Goal: Task Accomplishment & Management: Complete application form

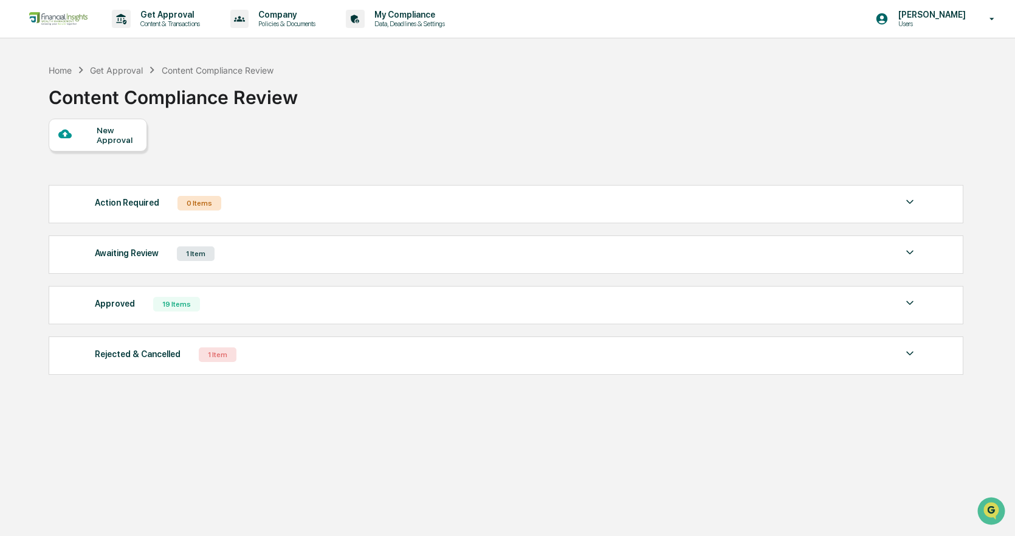
click at [181, 252] on div "1 Item" at bounding box center [196, 253] width 38 height 15
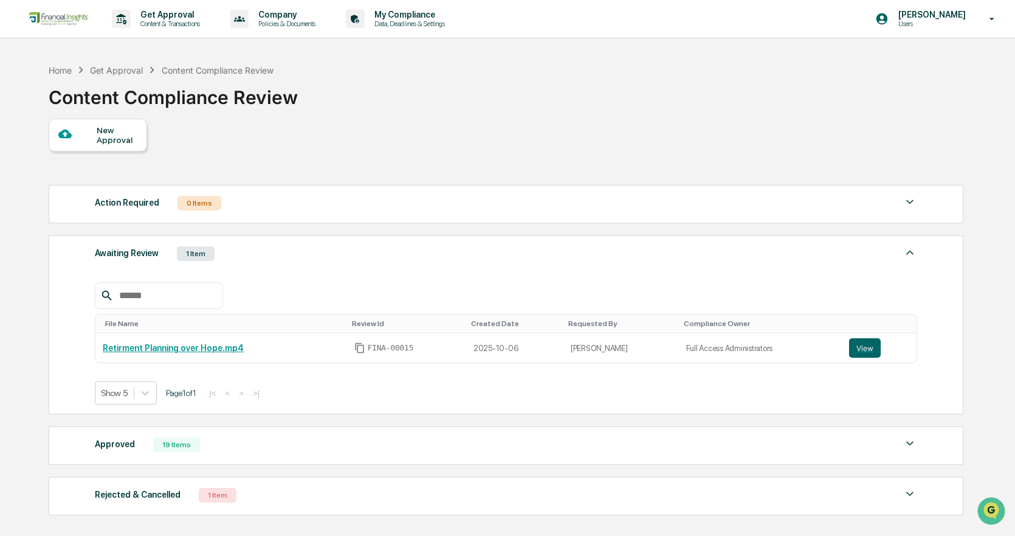
click at [117, 142] on div "New Approval" at bounding box center [117, 134] width 41 height 19
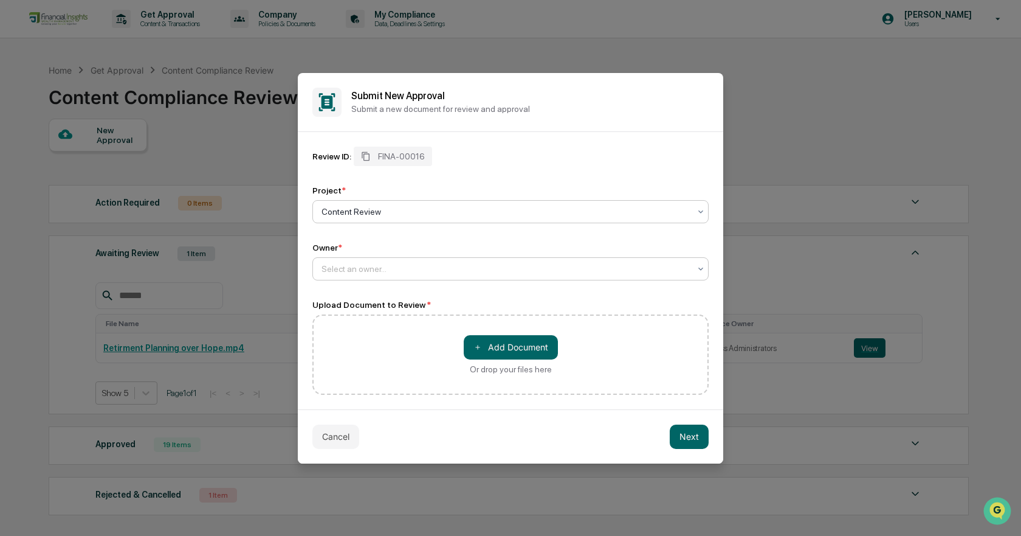
click at [373, 268] on div at bounding box center [506, 269] width 368 height 12
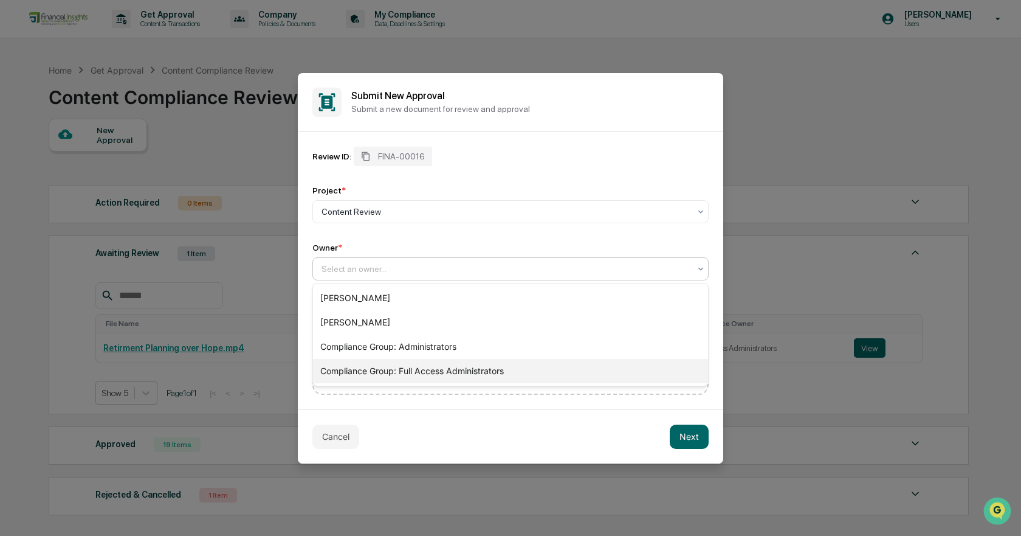
click at [365, 371] on div "Compliance Group: Full Access Administrators" at bounding box center [510, 371] width 395 height 24
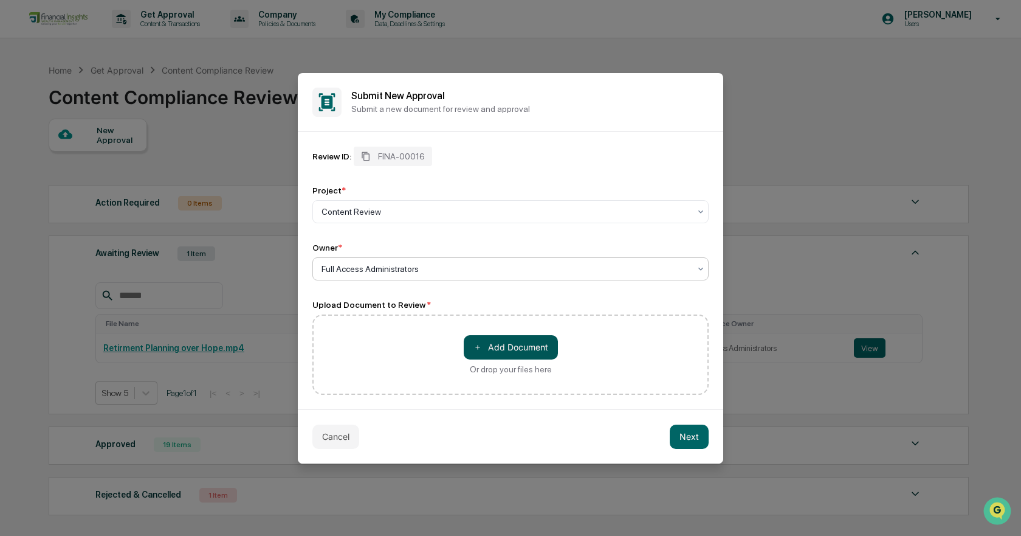
click at [478, 337] on button "＋ Add Document" at bounding box center [511, 347] width 94 height 24
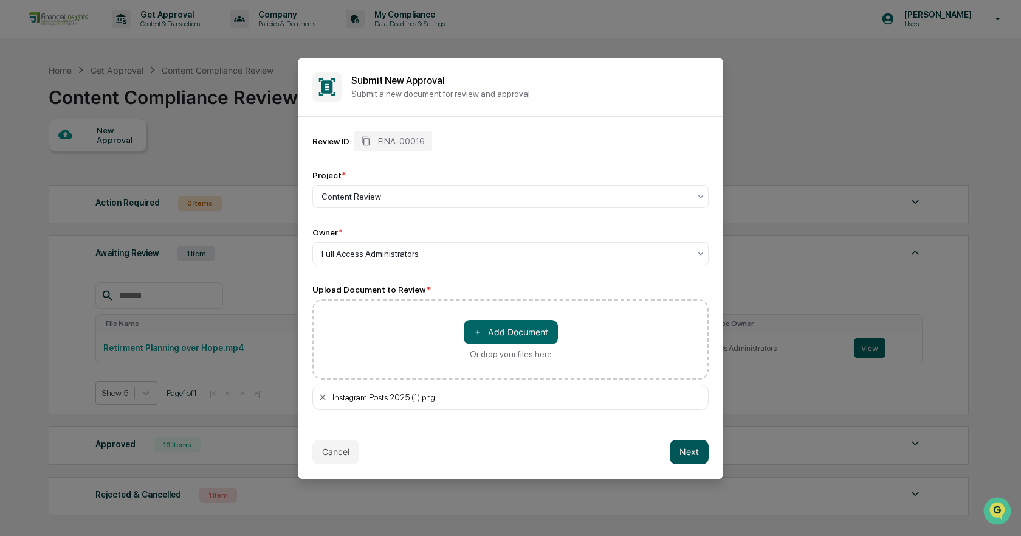
click at [685, 449] on button "Next" at bounding box center [689, 452] width 39 height 24
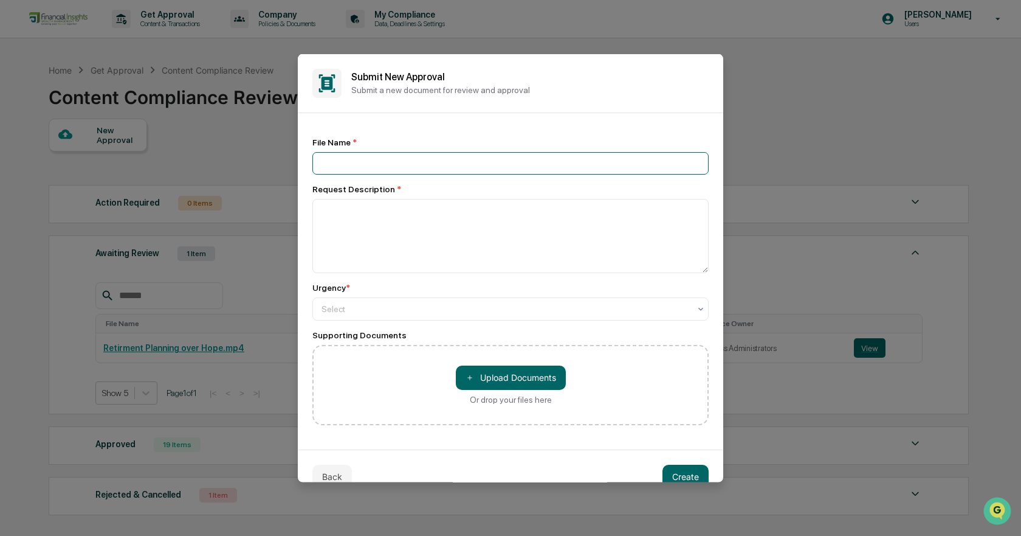
click at [421, 171] on input at bounding box center [511, 162] width 396 height 22
type input "**********"
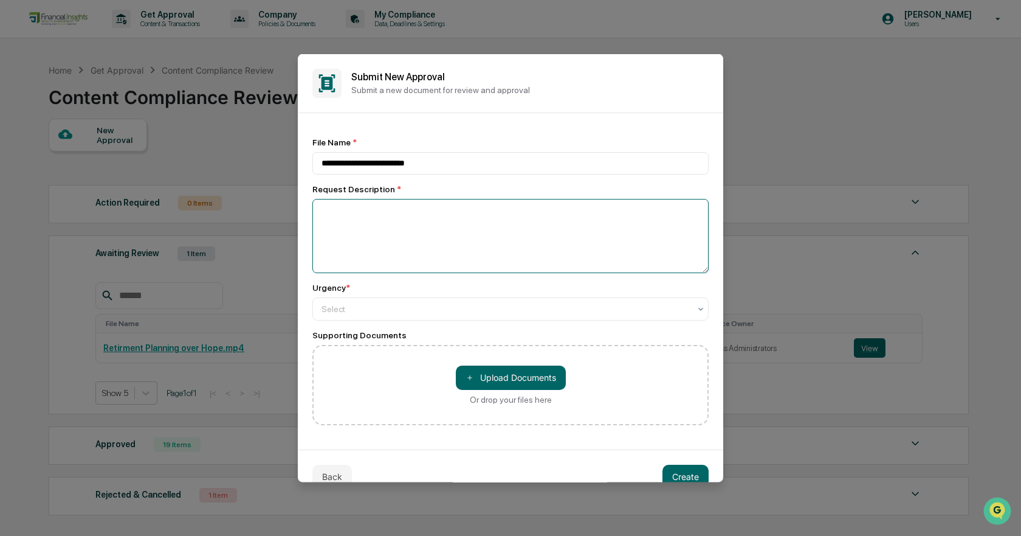
click at [400, 228] on textarea at bounding box center [511, 235] width 396 height 74
type textarea "*"
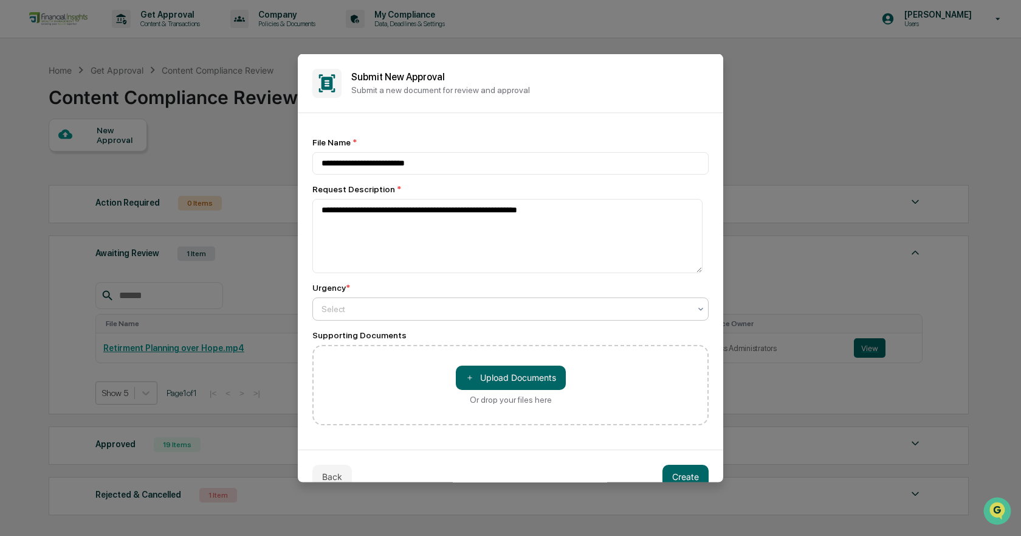
click at [364, 309] on div at bounding box center [506, 308] width 368 height 12
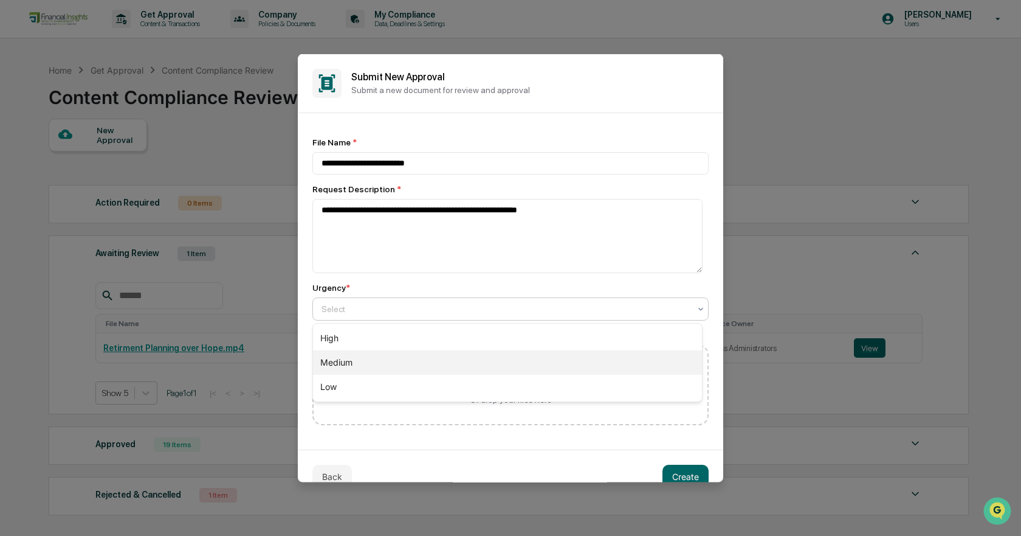
click at [362, 361] on div "Medium" at bounding box center [507, 362] width 389 height 24
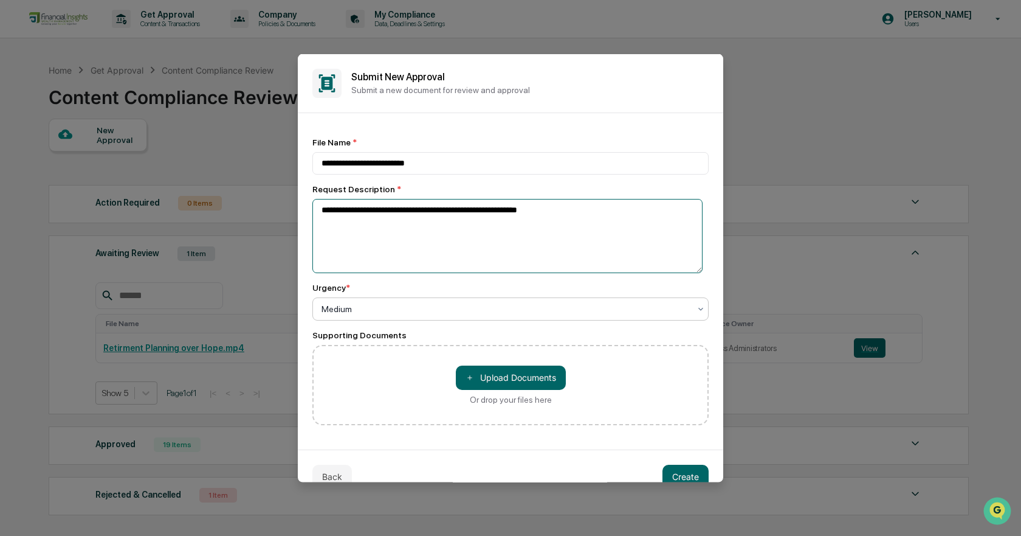
click at [462, 210] on textarea "**********" at bounding box center [508, 235] width 390 height 74
type textarea "**********"
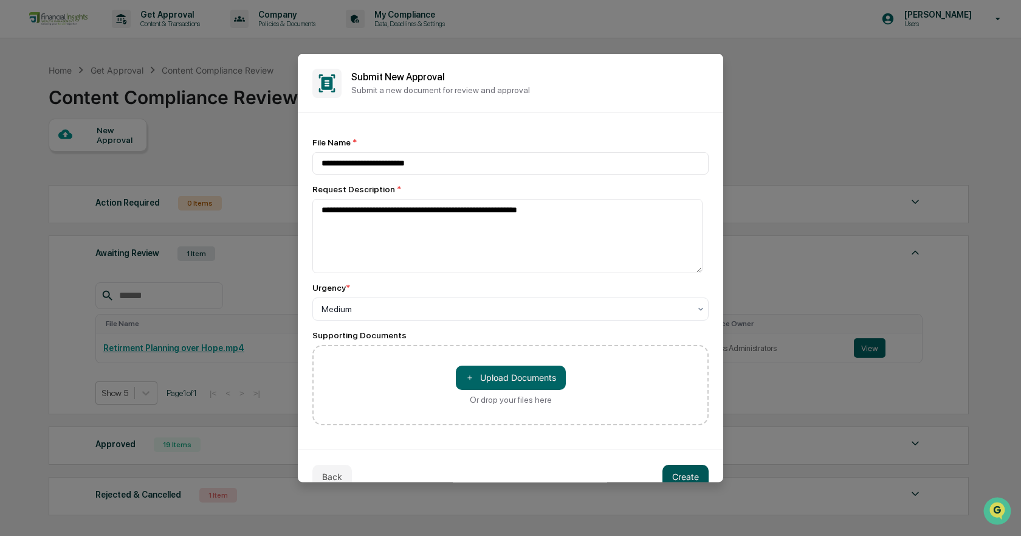
click at [683, 477] on button "Create" at bounding box center [686, 476] width 46 height 24
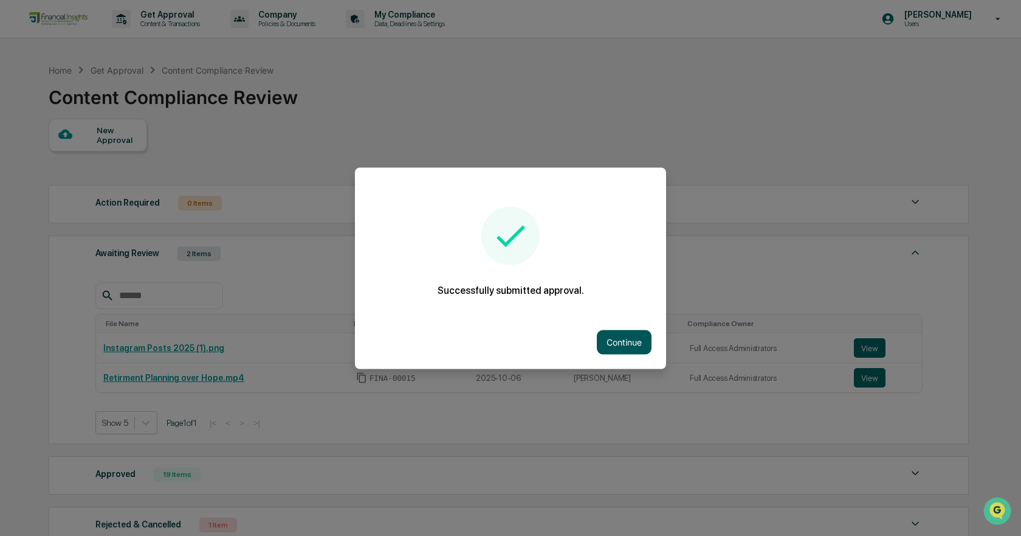
click at [617, 332] on button "Continue" at bounding box center [624, 342] width 55 height 24
